Goal: Information Seeking & Learning: Find specific fact

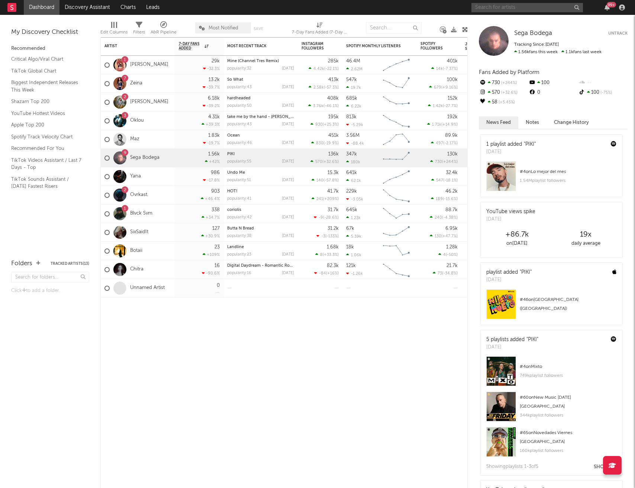
click at [489, 6] on input "text" at bounding box center [528, 7] width 112 height 9
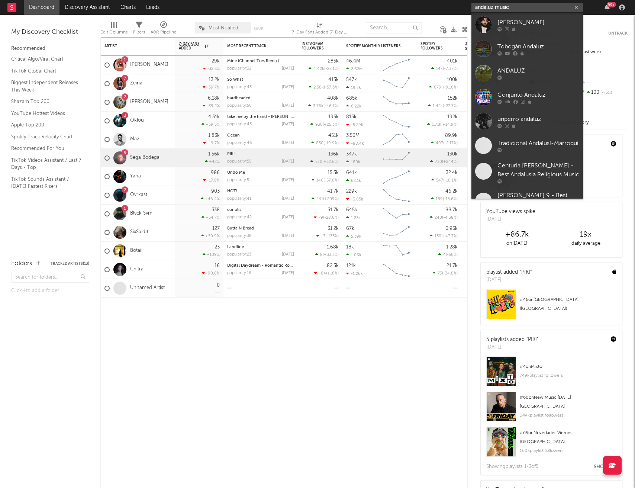
type input "andaluz music"
